Goal: Navigation & Orientation: Find specific page/section

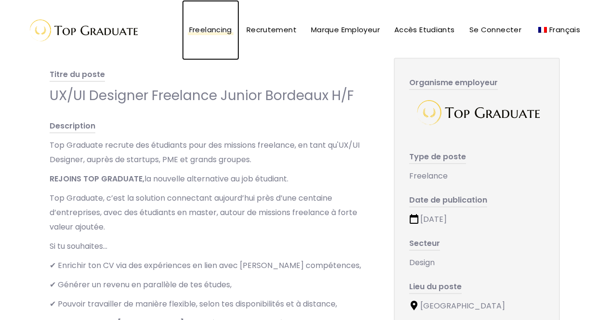
click at [197, 31] on span "Freelancing" at bounding box center [210, 30] width 43 height 10
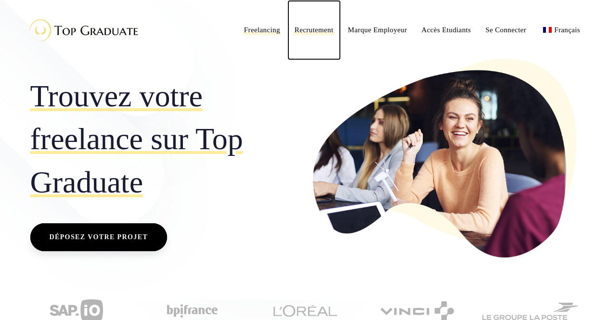
click at [295, 29] on span "Recrutement" at bounding box center [314, 30] width 39 height 8
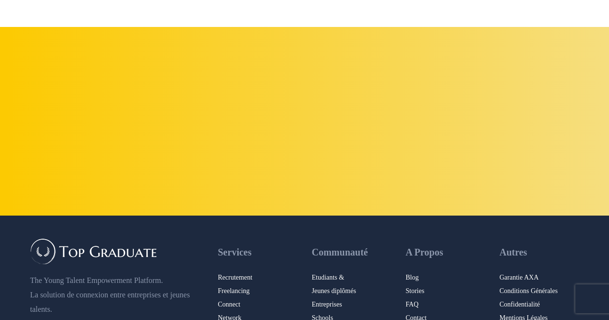
scroll to position [2049, 0]
